Goal: Task Accomplishment & Management: Manage account settings

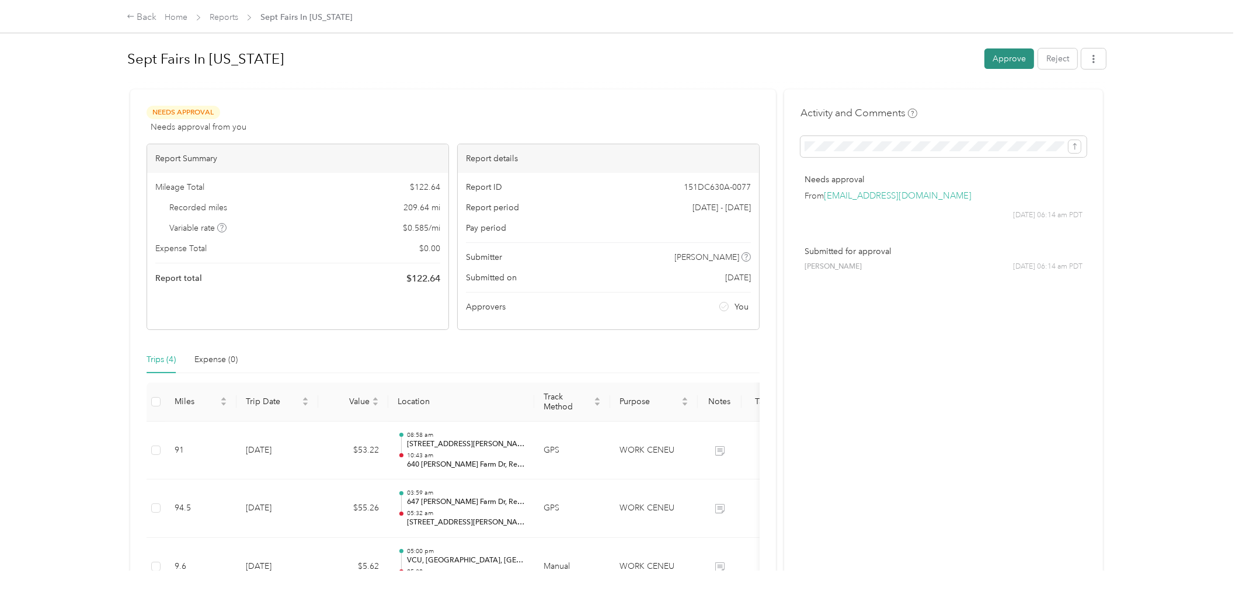
click at [1004, 61] on button "Approve" at bounding box center [1009, 58] width 50 height 20
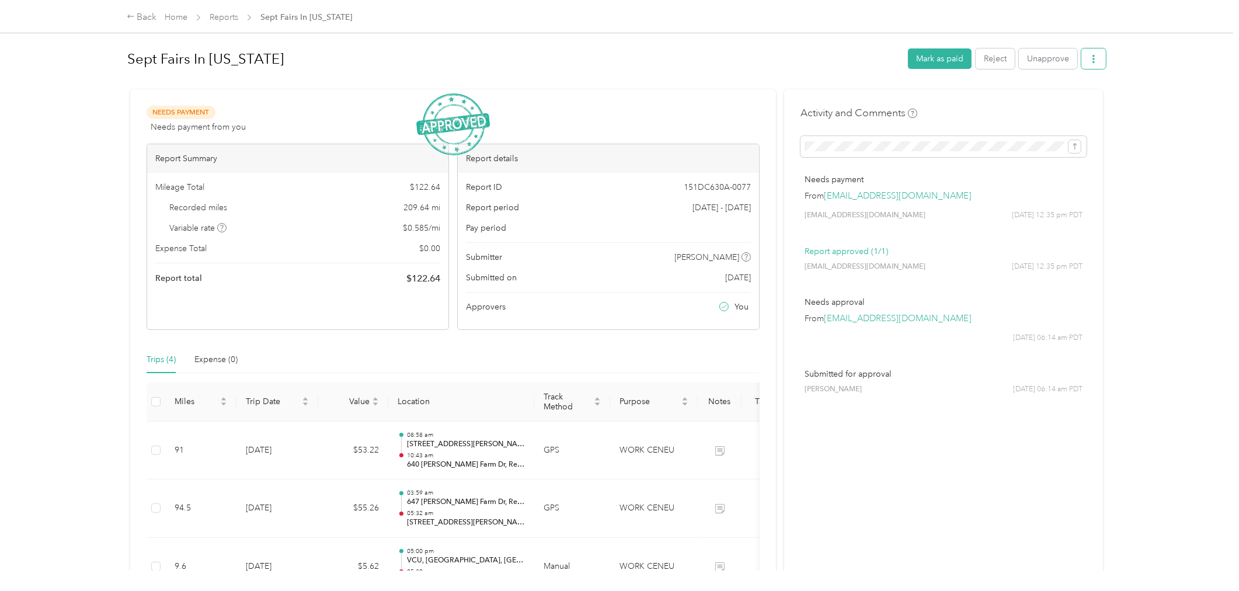
click at [1094, 60] on button "button" at bounding box center [1093, 58] width 25 height 20
click at [1048, 100] on span "Download" at bounding box center [1056, 101] width 39 height 12
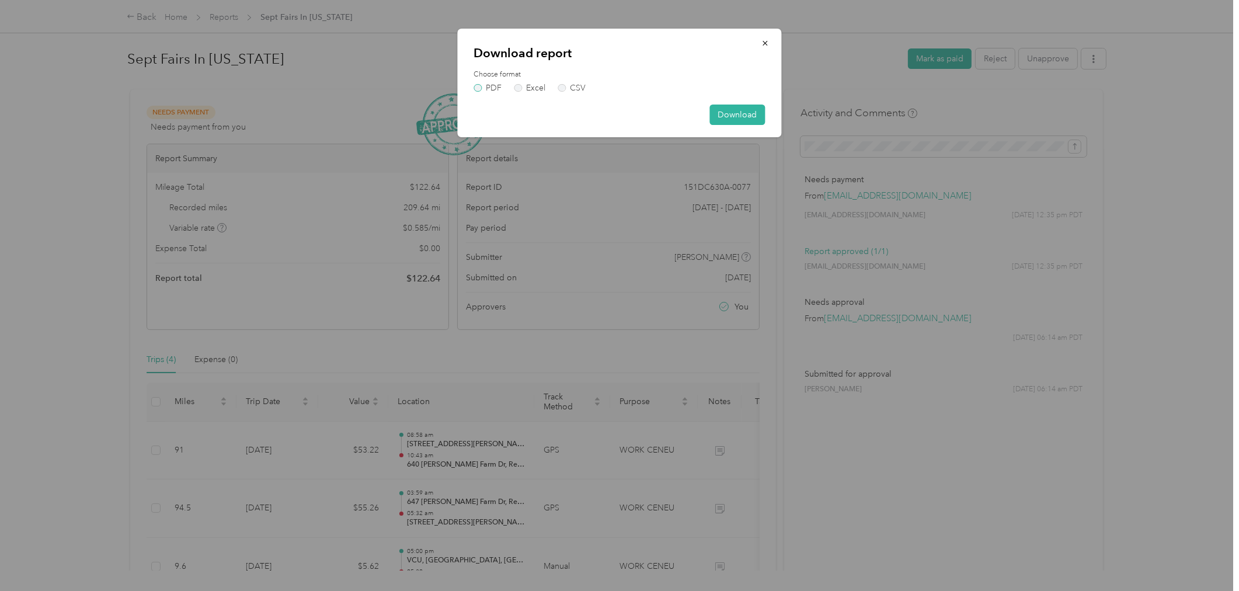
click at [495, 88] on label "PDF" at bounding box center [488, 88] width 28 height 8
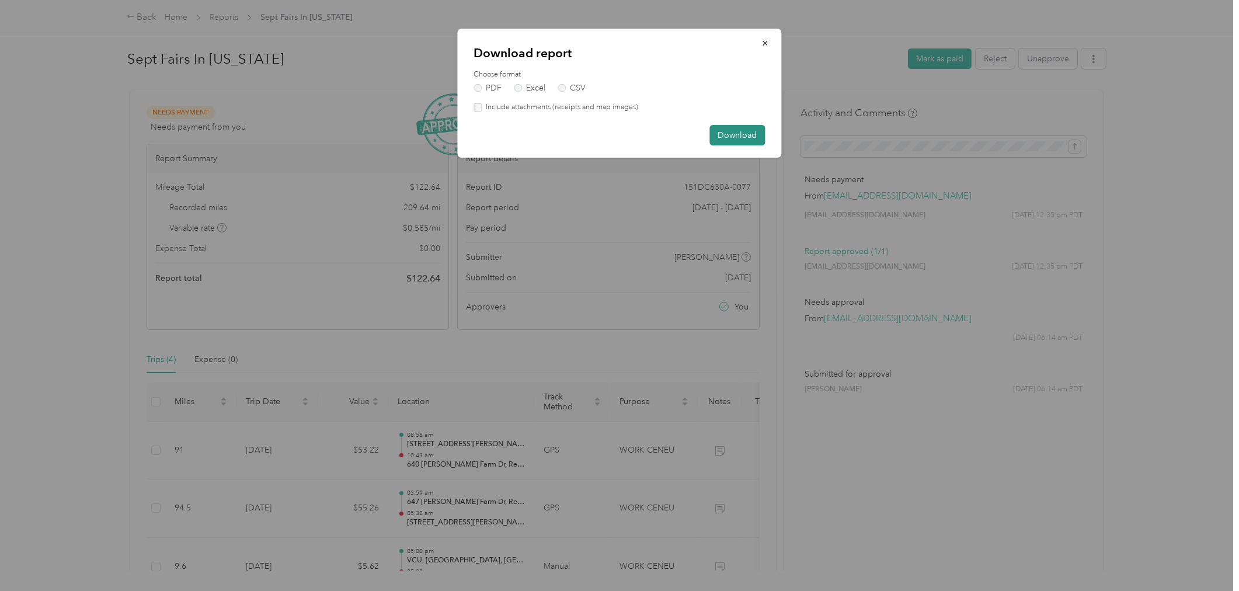
click at [730, 137] on button "Download" at bounding box center [737, 135] width 55 height 20
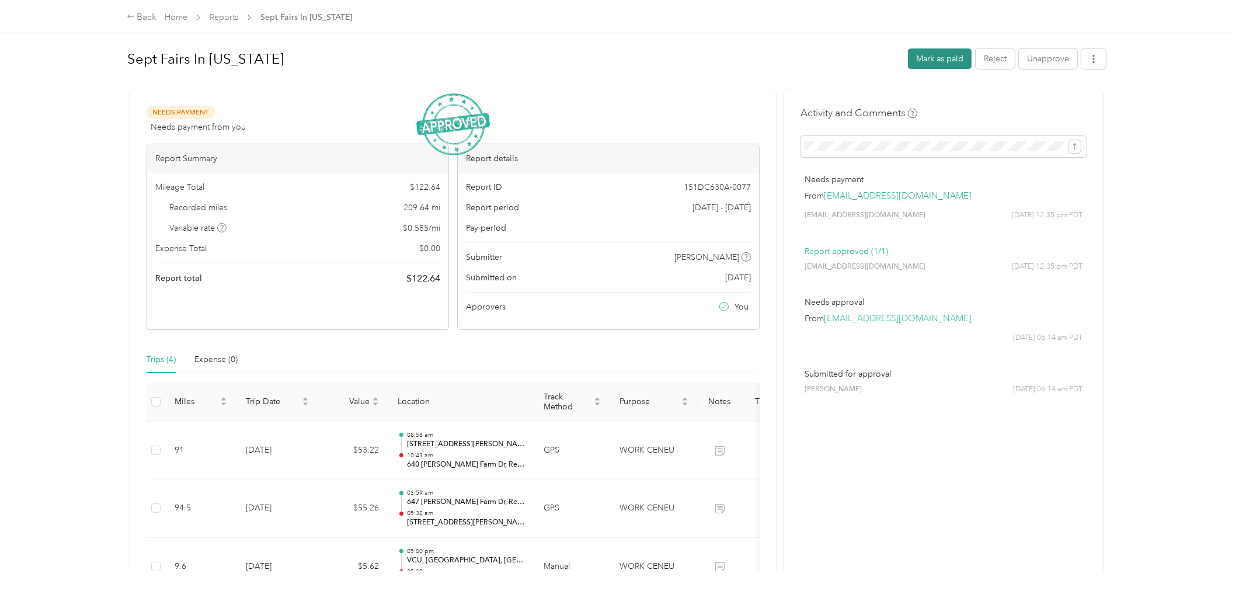
click at [938, 59] on button "Mark as paid" at bounding box center [940, 58] width 64 height 20
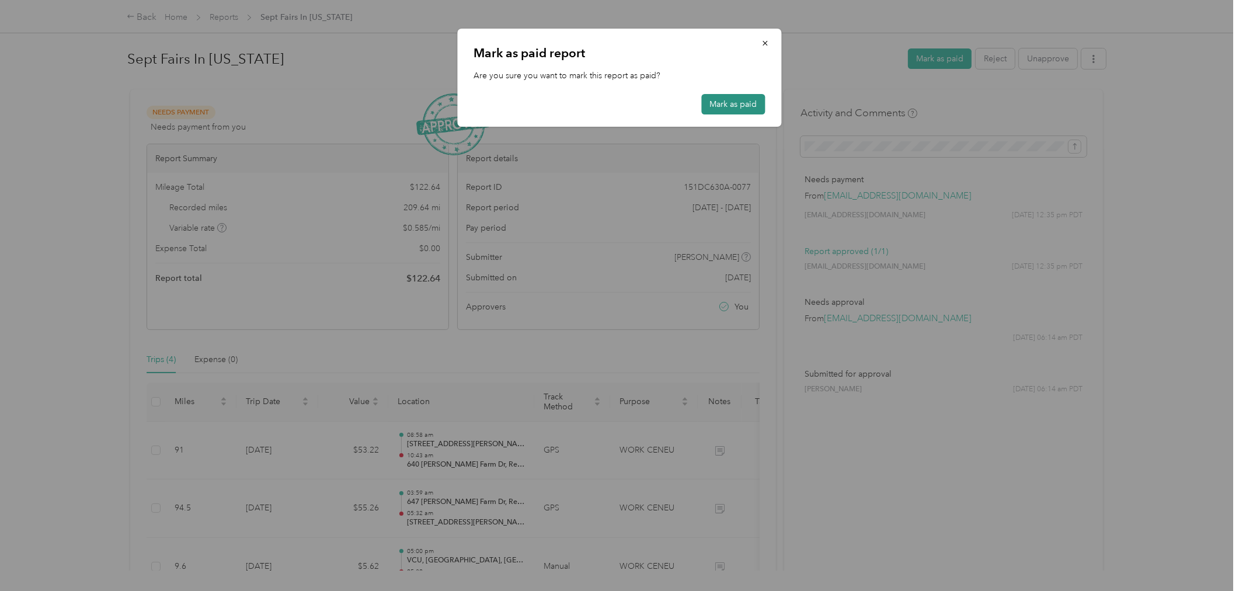
click at [721, 106] on button "Mark as paid" at bounding box center [734, 104] width 64 height 20
